Goal: Information Seeking & Learning: Learn about a topic

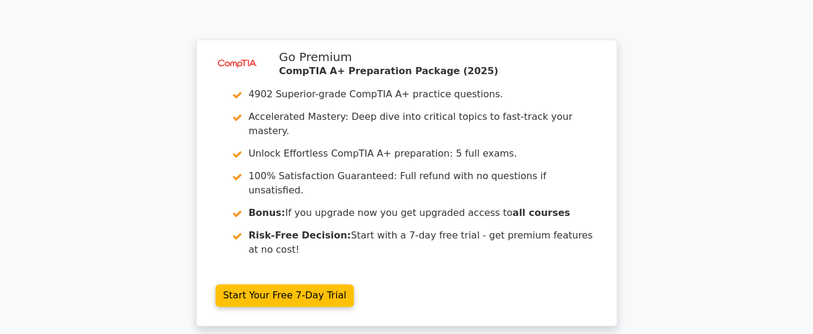
scroll to position [3245, 0]
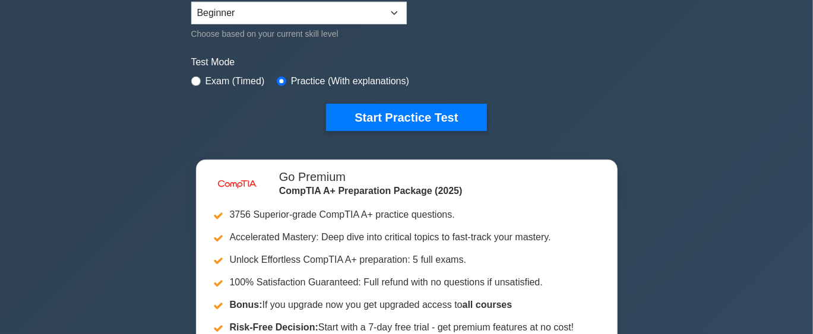
scroll to position [198, 0]
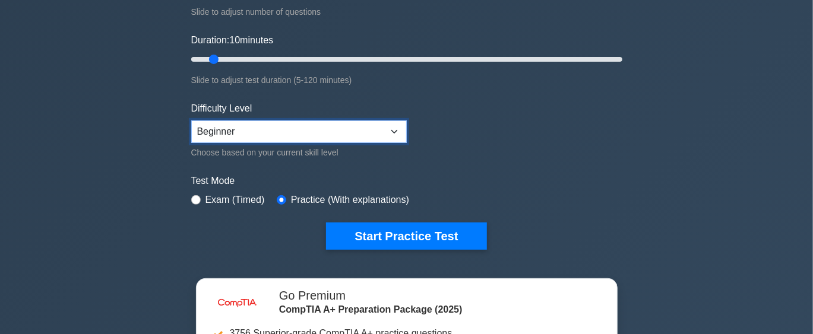
click at [358, 132] on select "Beginner Intermediate Expert" at bounding box center [298, 132] width 215 height 23
select select "intermediate"
click at [191, 121] on select "Beginner Intermediate Expert" at bounding box center [298, 132] width 215 height 23
click at [520, 188] on div "Test Mode Exam (Timed) Practice (With explanations)" at bounding box center [406, 191] width 431 height 34
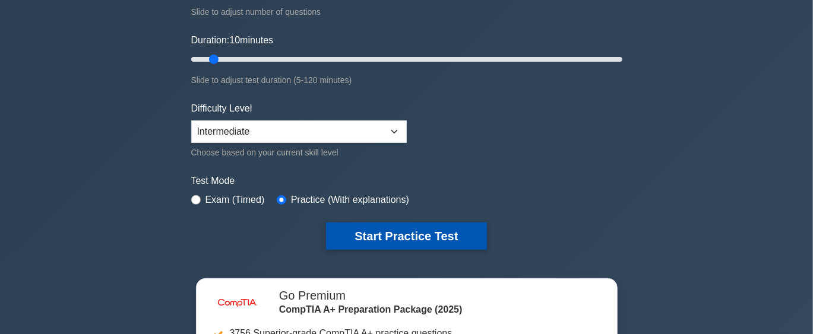
click at [421, 231] on button "Start Practice Test" at bounding box center [406, 236] width 160 height 27
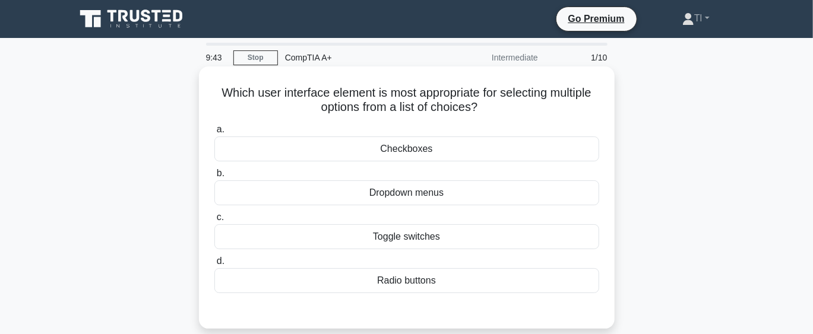
click at [405, 145] on div "Checkboxes" at bounding box center [406, 149] width 385 height 25
click at [214, 134] on input "a. Checkboxes" at bounding box center [214, 130] width 0 height 8
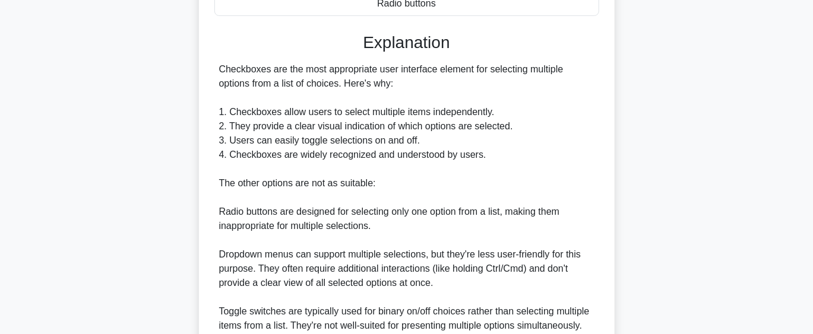
scroll to position [382, 0]
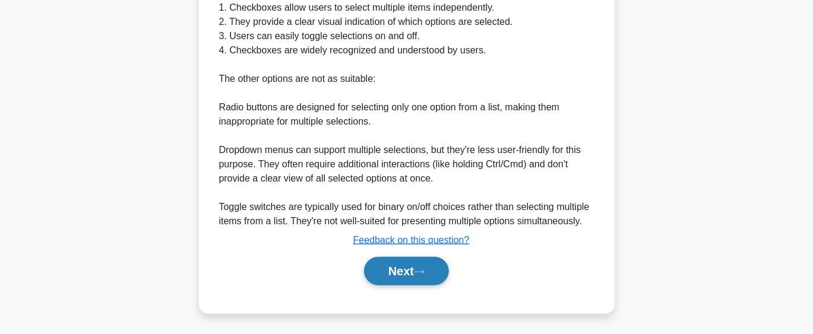
click at [414, 267] on button "Next" at bounding box center [406, 271] width 85 height 28
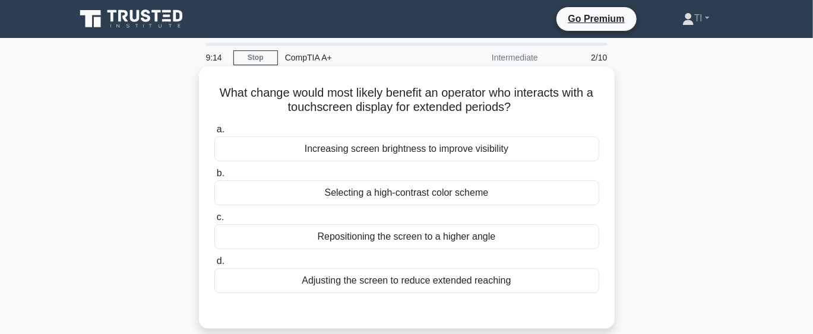
scroll to position [40, 0]
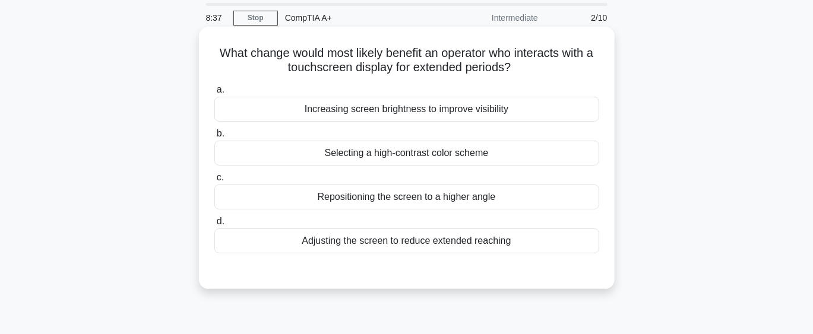
click at [413, 240] on div "Adjusting the screen to reduce extended reaching" at bounding box center [406, 241] width 385 height 25
click at [214, 226] on input "d. Adjusting the screen to reduce extended reaching" at bounding box center [214, 222] width 0 height 8
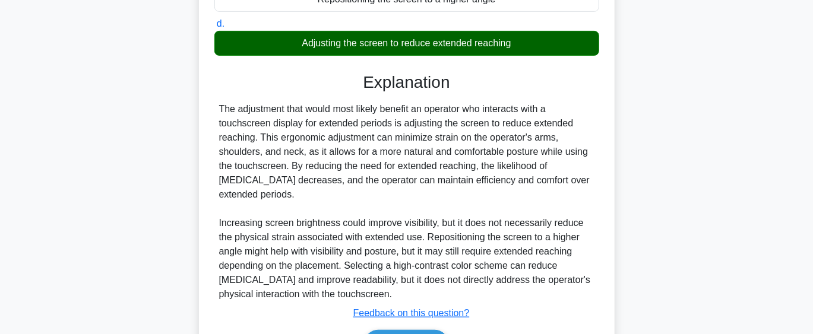
scroll to position [310, 0]
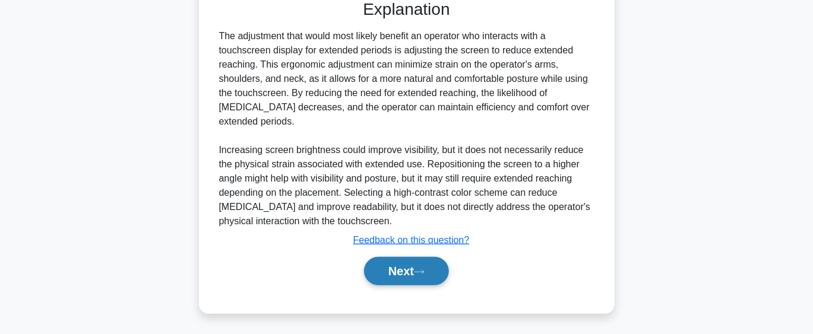
click at [407, 259] on button "Next" at bounding box center [406, 271] width 85 height 28
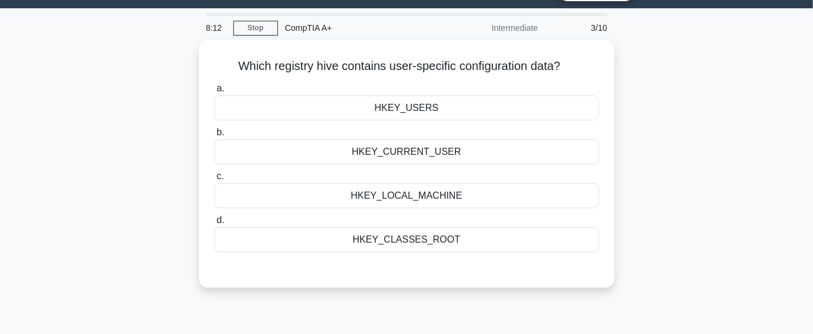
scroll to position [0, 0]
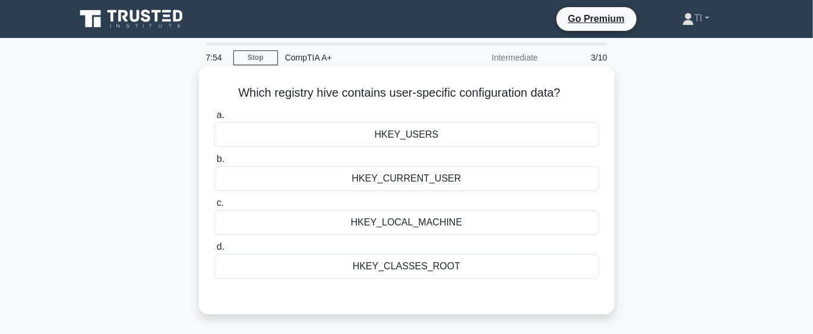
click at [397, 180] on div "HKEY_CURRENT_USER" at bounding box center [406, 178] width 385 height 25
click at [214, 163] on input "b. HKEY_CURRENT_USER" at bounding box center [214, 160] width 0 height 8
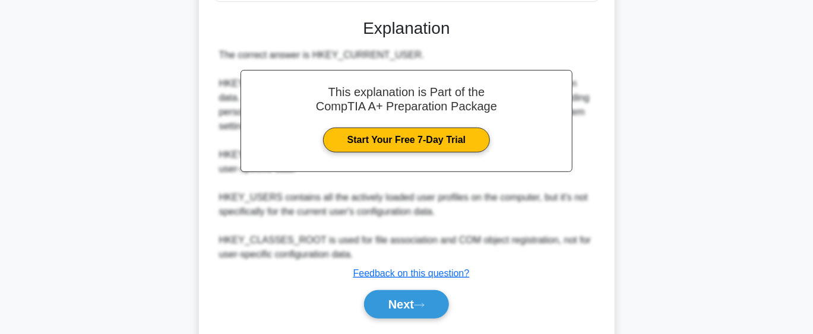
scroll to position [310, 0]
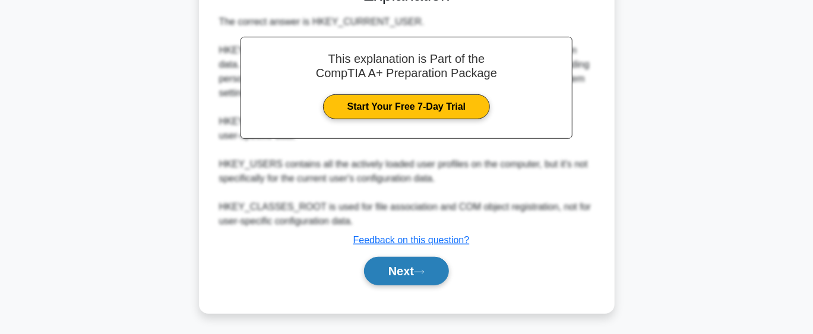
click at [424, 274] on icon at bounding box center [419, 272] width 11 height 7
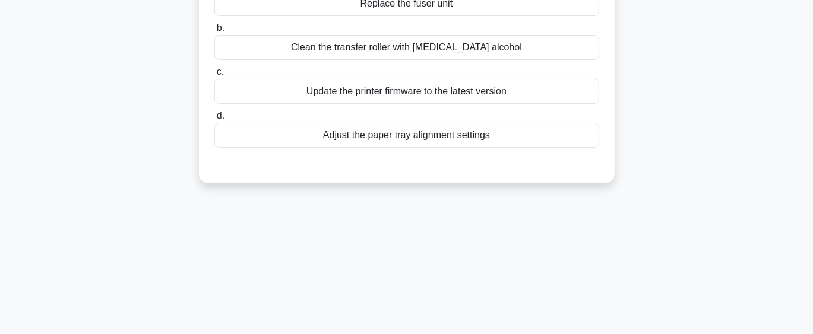
scroll to position [0, 0]
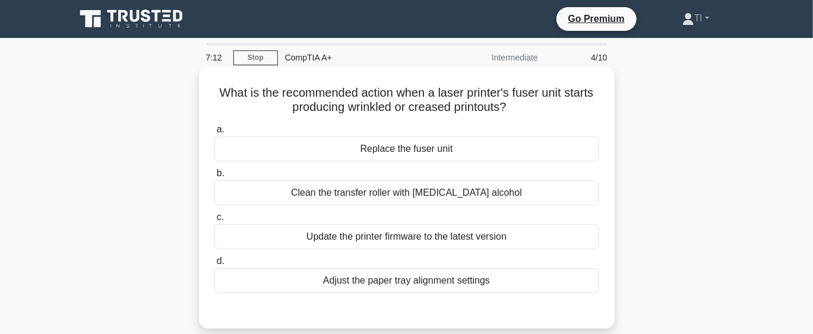
click at [438, 278] on div "Adjust the paper tray alignment settings" at bounding box center [406, 280] width 385 height 25
click at [214, 265] on input "d. Adjust the paper tray alignment settings" at bounding box center [214, 262] width 0 height 8
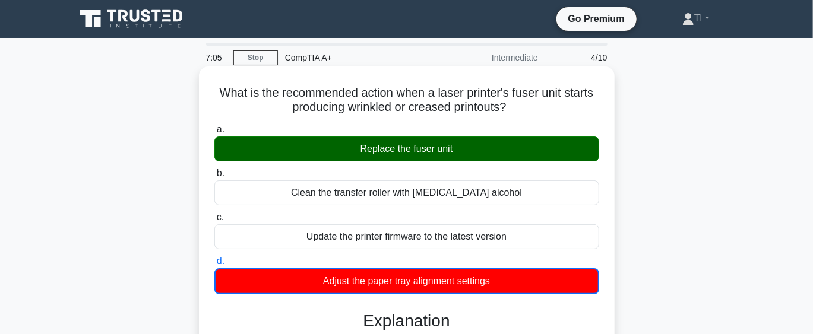
scroll to position [40, 0]
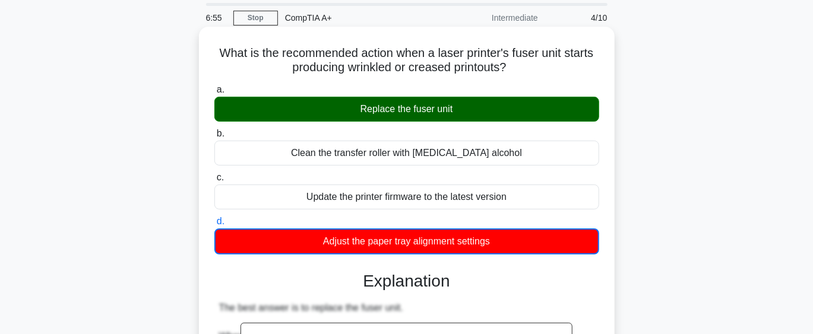
drag, startPoint x: 218, startPoint y: 48, endPoint x: 565, endPoint y: 237, distance: 394.2
copy div "What is the recommended action when a laser printer's fuser unit starts produci…"
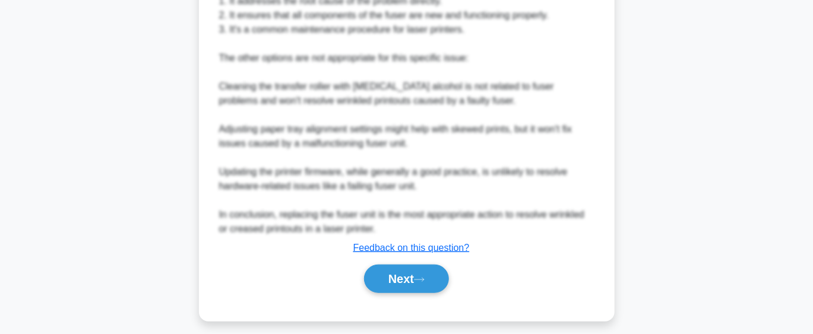
scroll to position [482, 0]
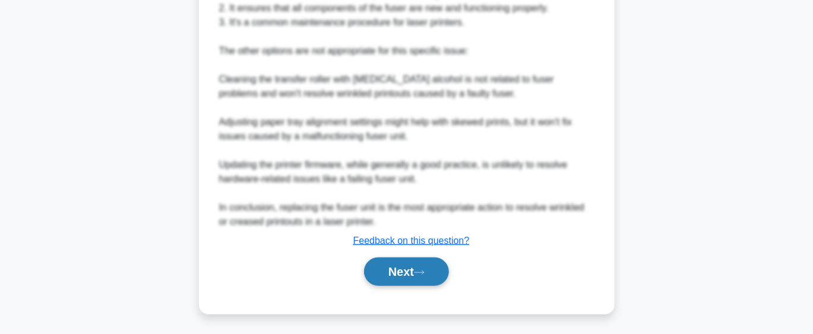
click at [407, 266] on button "Next" at bounding box center [406, 272] width 85 height 28
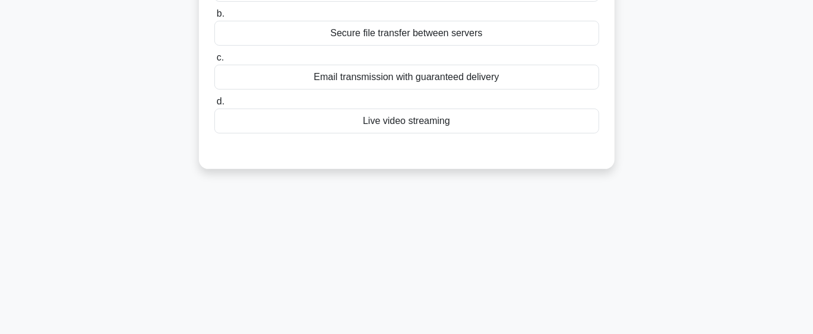
scroll to position [0, 0]
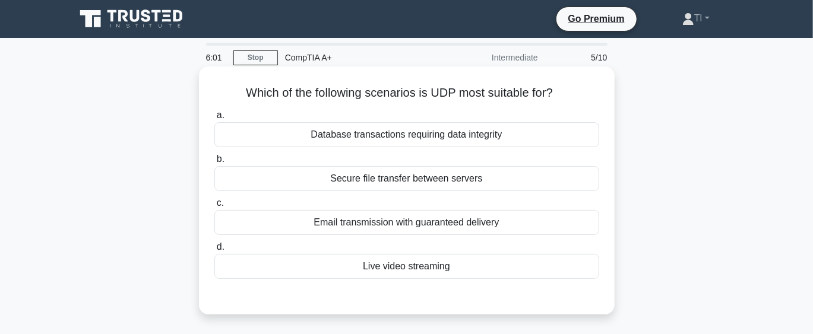
click at [427, 267] on div "Live video streaming" at bounding box center [406, 266] width 385 height 25
click at [214, 251] on input "d. Live video streaming" at bounding box center [214, 247] width 0 height 8
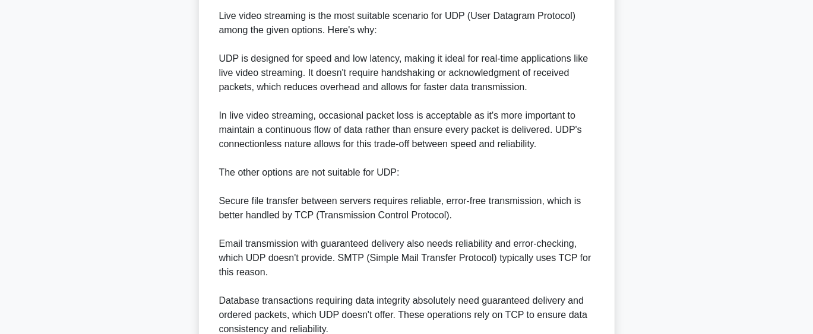
scroll to position [467, 0]
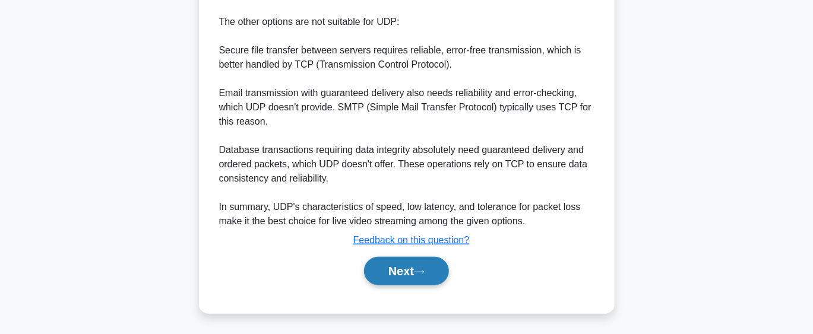
click at [399, 264] on button "Next" at bounding box center [406, 271] width 85 height 28
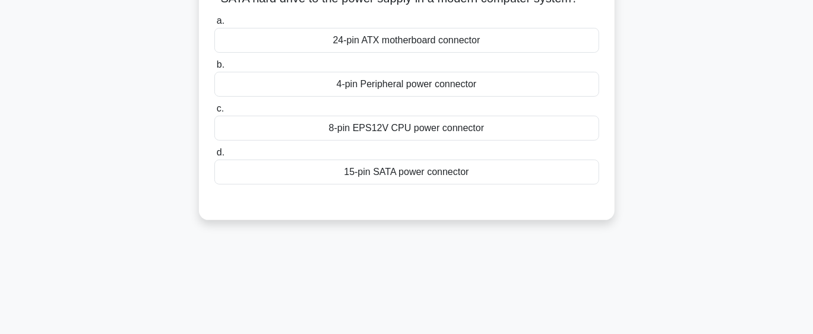
scroll to position [0, 0]
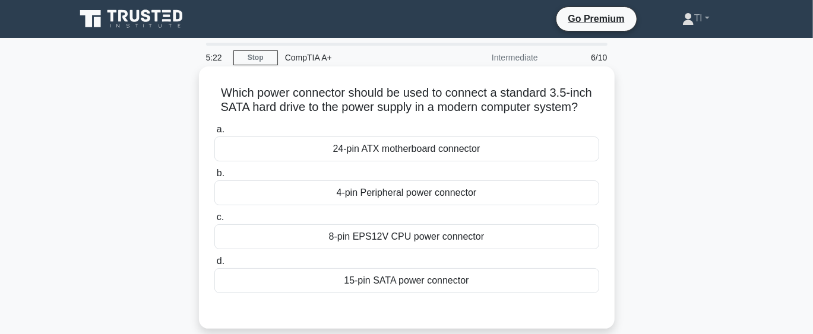
click at [441, 280] on div "15-pin SATA power connector" at bounding box center [406, 280] width 385 height 25
click at [214, 265] on input "d. 15-pin SATA power connector" at bounding box center [214, 262] width 0 height 8
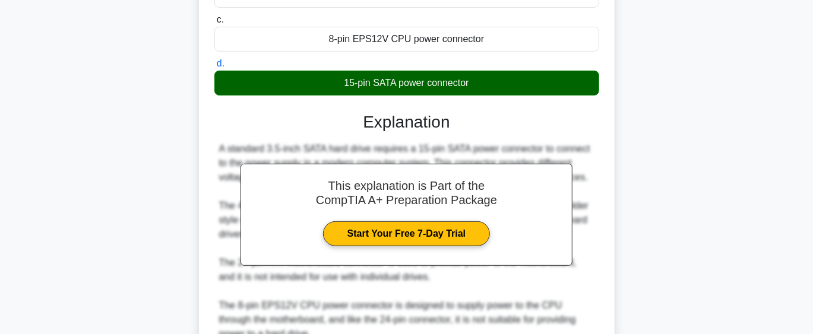
scroll to position [310, 0]
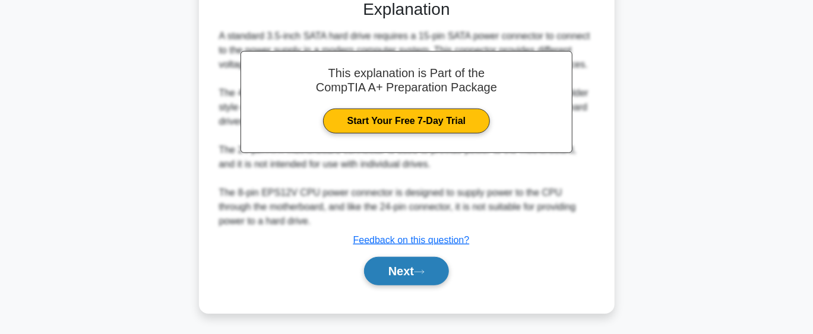
click at [405, 266] on button "Next" at bounding box center [406, 271] width 85 height 28
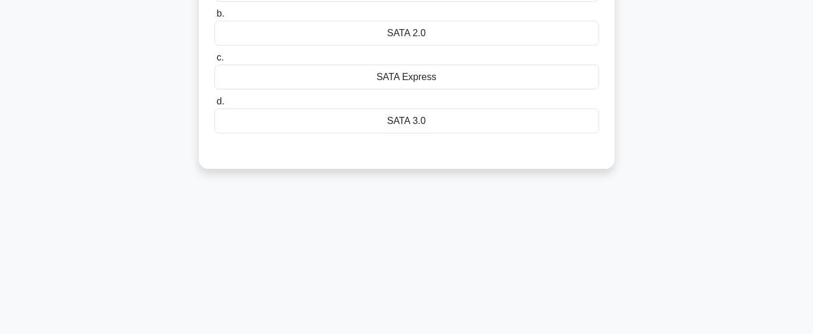
scroll to position [30, 0]
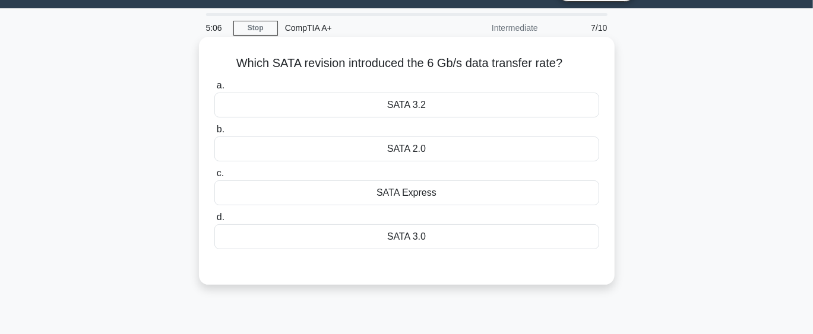
click at [402, 232] on div "SATA 3.0" at bounding box center [406, 236] width 385 height 25
click at [214, 221] on input "d. SATA 3.0" at bounding box center [214, 218] width 0 height 8
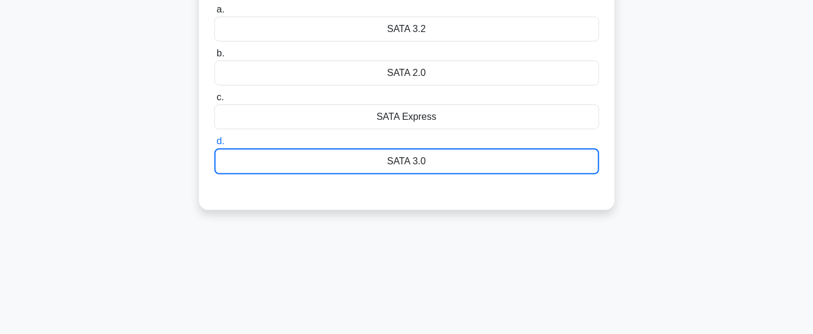
scroll to position [0, 0]
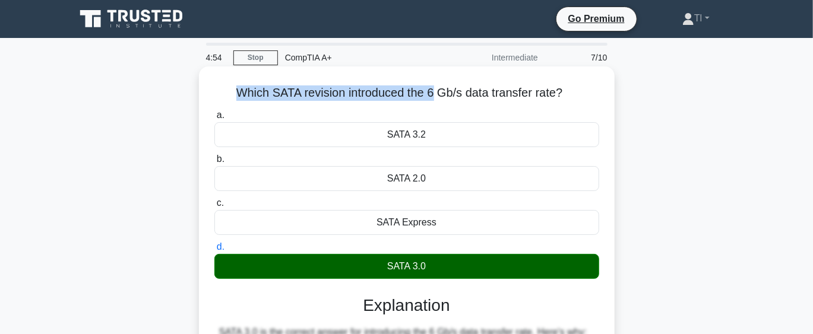
drag, startPoint x: 232, startPoint y: 92, endPoint x: 432, endPoint y: 104, distance: 200.4
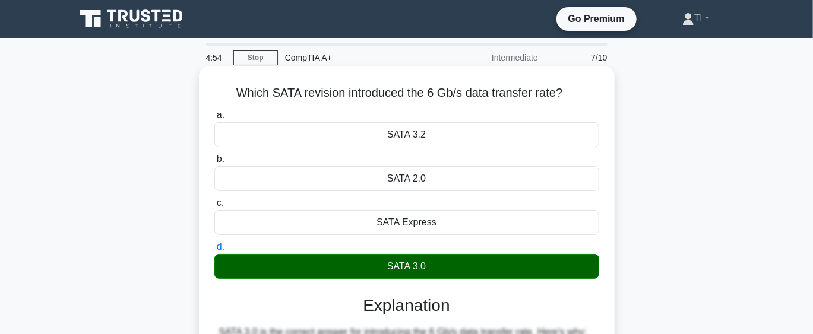
click at [453, 159] on label "b. SATA 2.0" at bounding box center [406, 171] width 385 height 39
click at [214, 159] on input "b. SATA 2.0" at bounding box center [214, 160] width 0 height 8
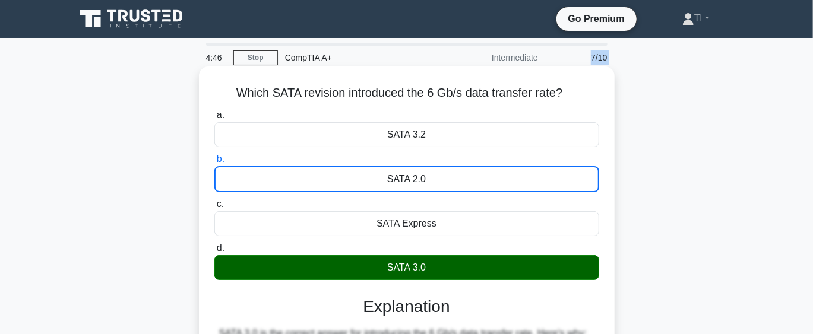
drag, startPoint x: 224, startPoint y: 83, endPoint x: 570, endPoint y: 274, distance: 394.9
copy div "Which SATA revision introduced the 6 Gb/s data transfer rate? .spinner_0XTQ{tra…"
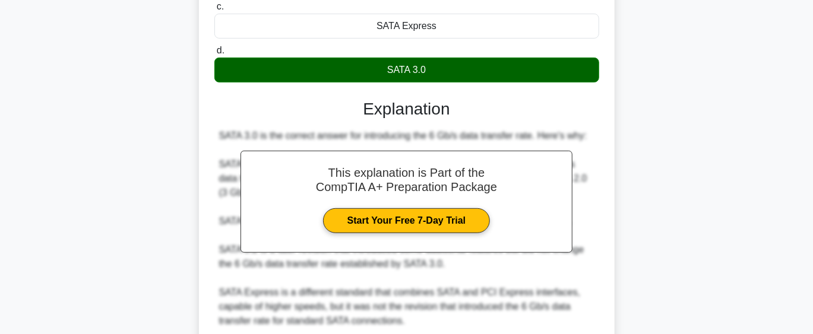
scroll to position [354, 0]
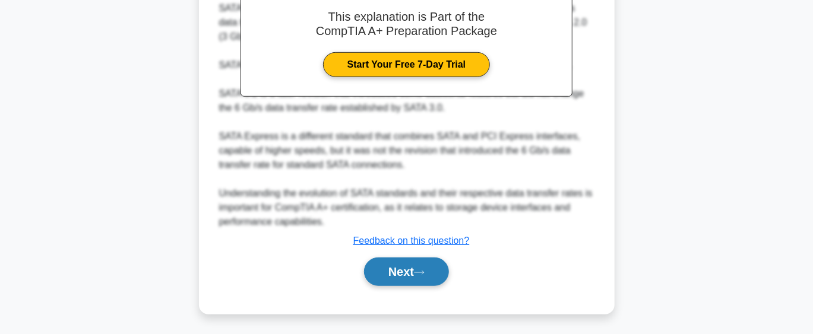
click at [414, 265] on button "Next" at bounding box center [406, 272] width 85 height 28
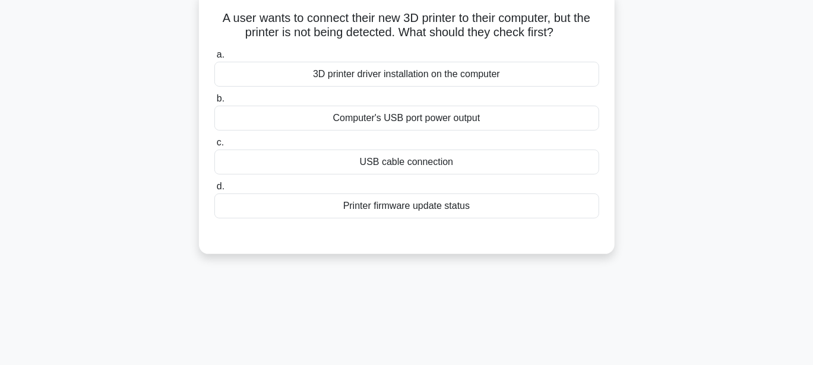
scroll to position [38, 0]
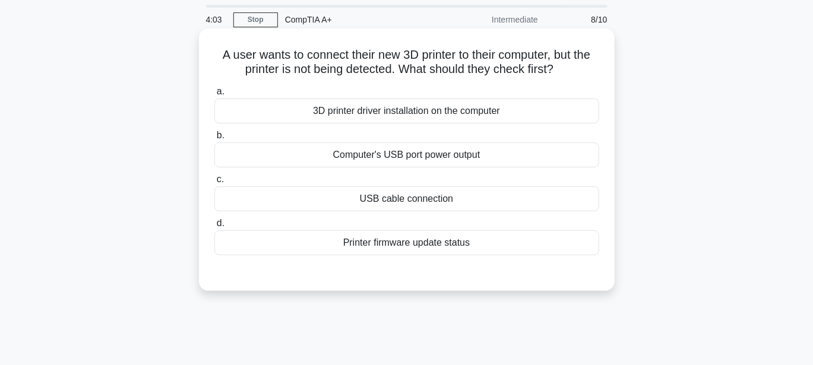
click at [420, 196] on div "USB cable connection" at bounding box center [406, 198] width 385 height 25
click at [214, 183] on input "c. USB cable connection" at bounding box center [214, 180] width 0 height 8
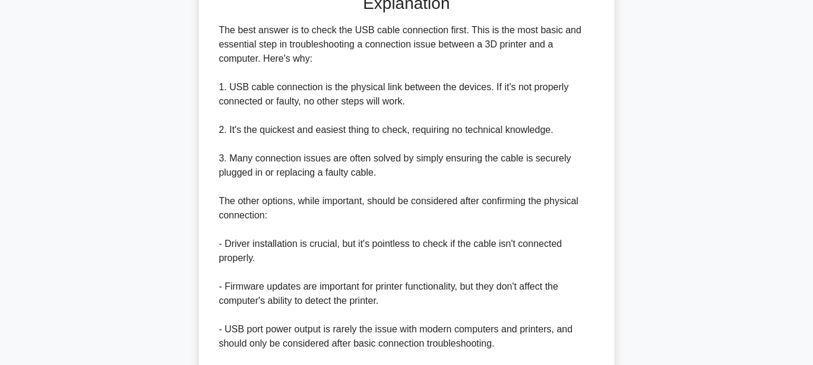
scroll to position [451, 0]
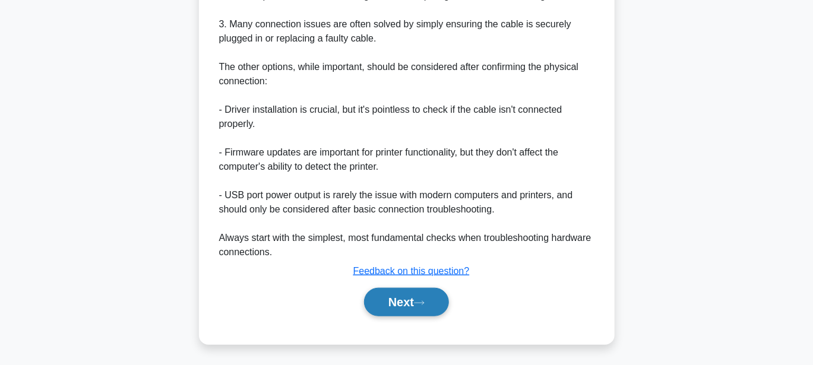
click at [412, 297] on button "Next" at bounding box center [406, 302] width 85 height 28
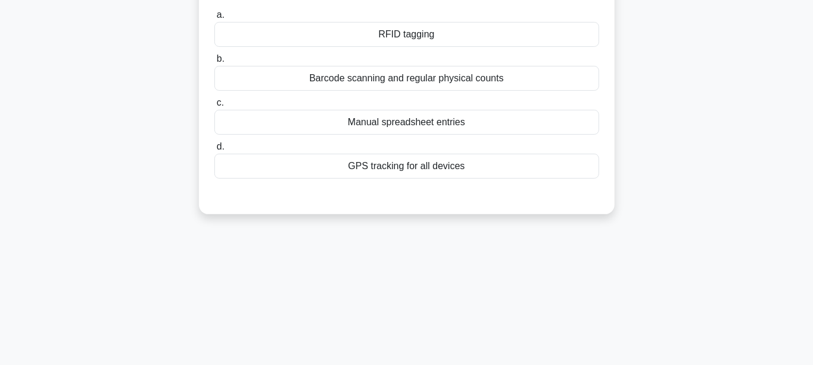
scroll to position [0, 0]
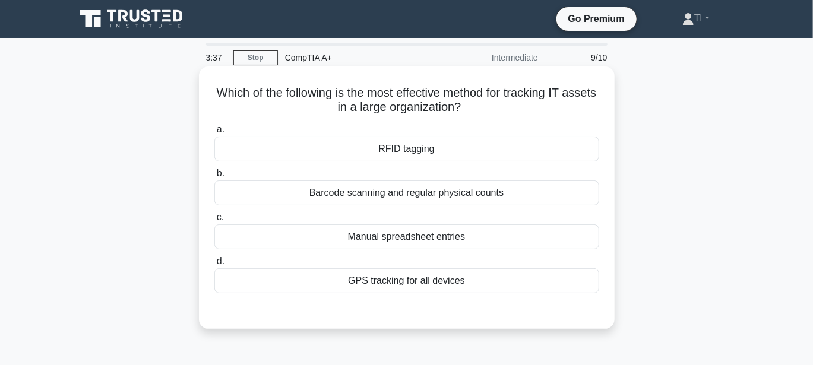
click at [400, 150] on div "RFID tagging" at bounding box center [406, 149] width 385 height 25
click at [214, 134] on input "a. RFID tagging" at bounding box center [214, 130] width 0 height 8
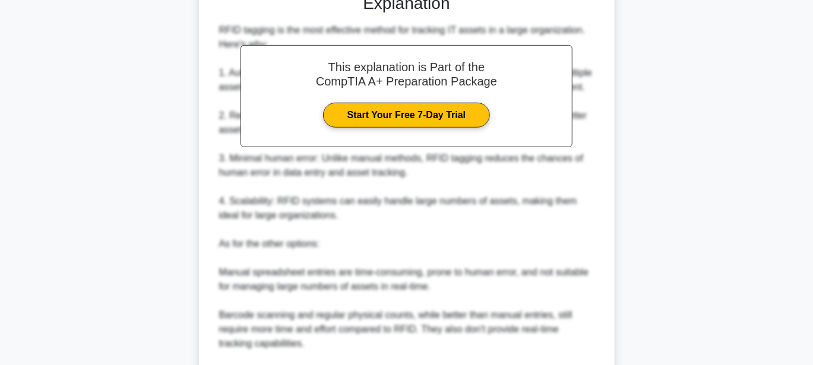
scroll to position [465, 0]
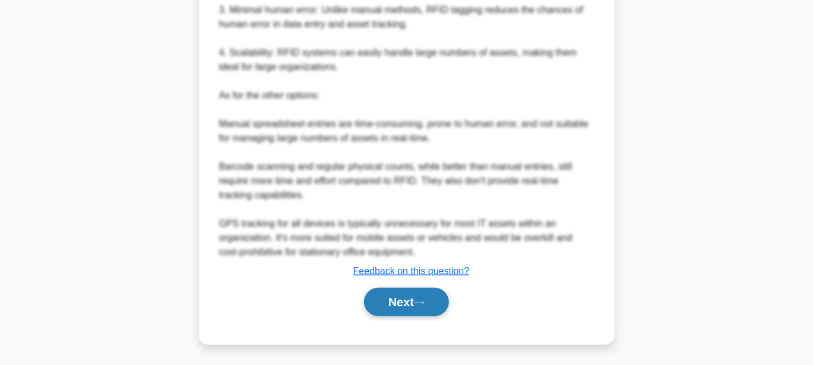
click at [419, 292] on button "Next" at bounding box center [406, 302] width 85 height 28
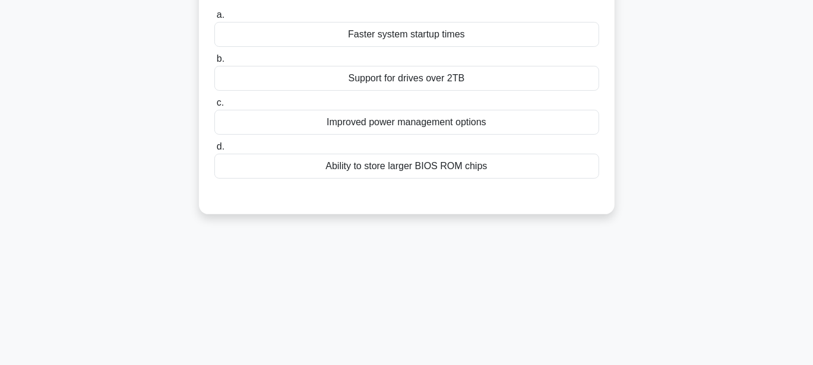
scroll to position [0, 0]
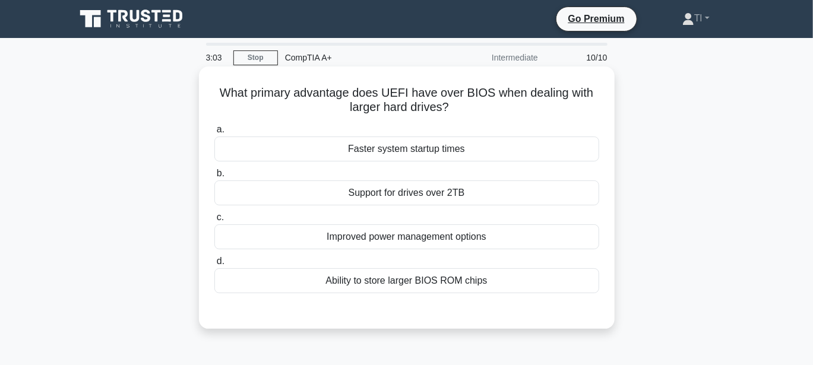
click at [390, 193] on div "Support for drives over 2TB" at bounding box center [406, 192] width 385 height 25
click at [214, 177] on input "b. Support for drives over 2TB" at bounding box center [214, 174] width 0 height 8
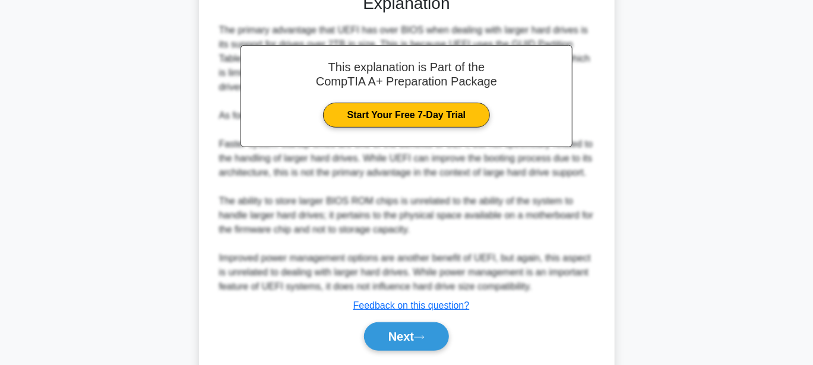
scroll to position [337, 0]
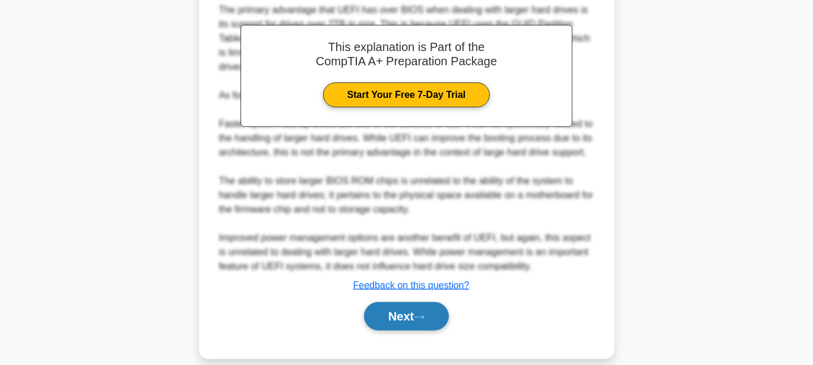
click at [409, 302] on button "Next" at bounding box center [406, 316] width 85 height 28
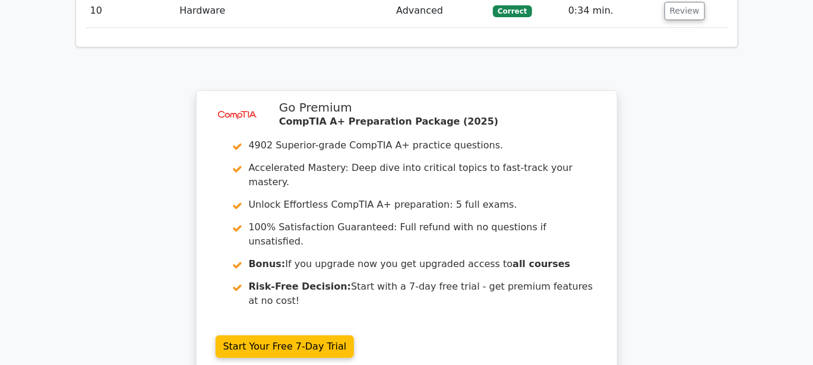
scroll to position [2168, 0]
